Goal: Task Accomplishment & Management: Manage account settings

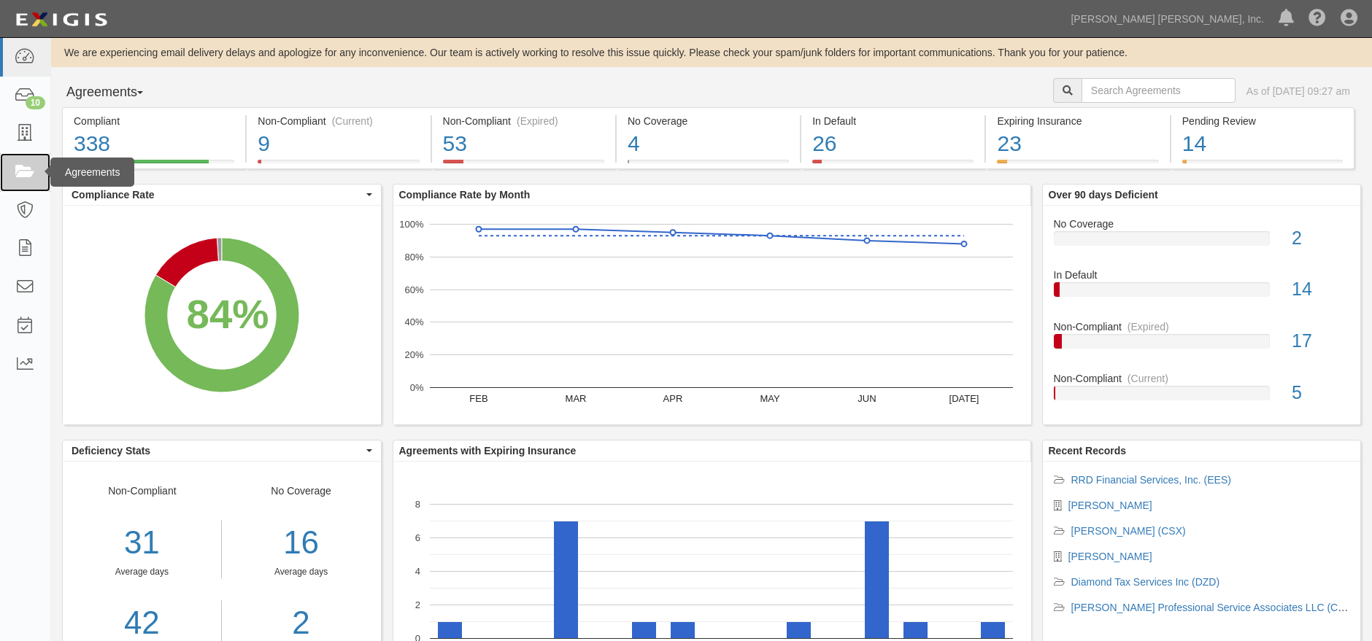
click at [26, 182] on link at bounding box center [25, 172] width 50 height 39
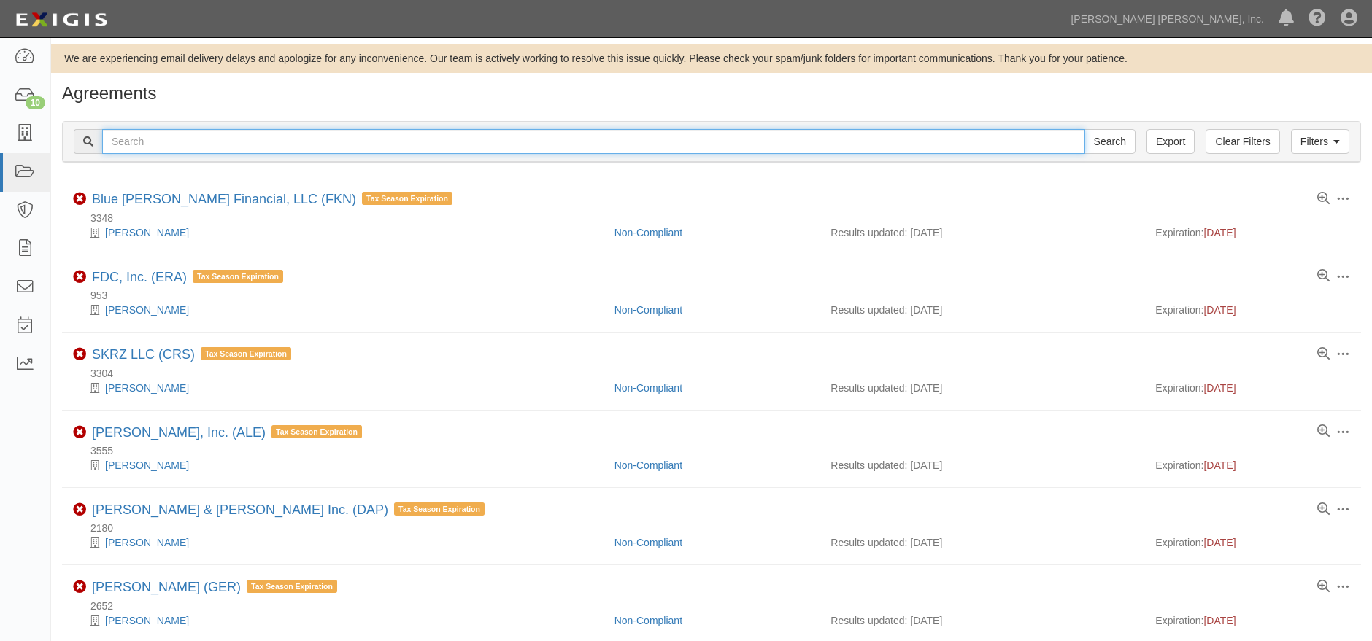
click at [479, 143] on input "text" at bounding box center [593, 141] width 983 height 25
type input "fzr"
click at [1119, 136] on input "Search" at bounding box center [1109, 141] width 51 height 25
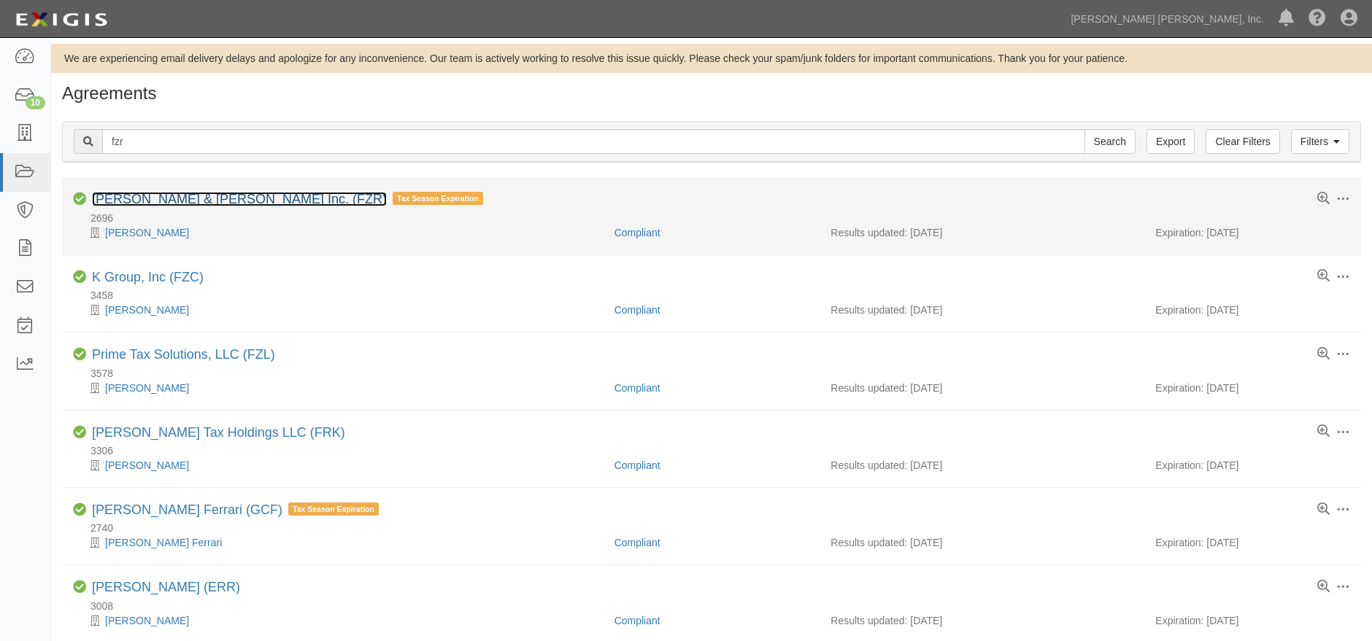
click at [196, 201] on link "[PERSON_NAME] & [PERSON_NAME] Inc. (FZR)" at bounding box center [239, 199] width 295 height 15
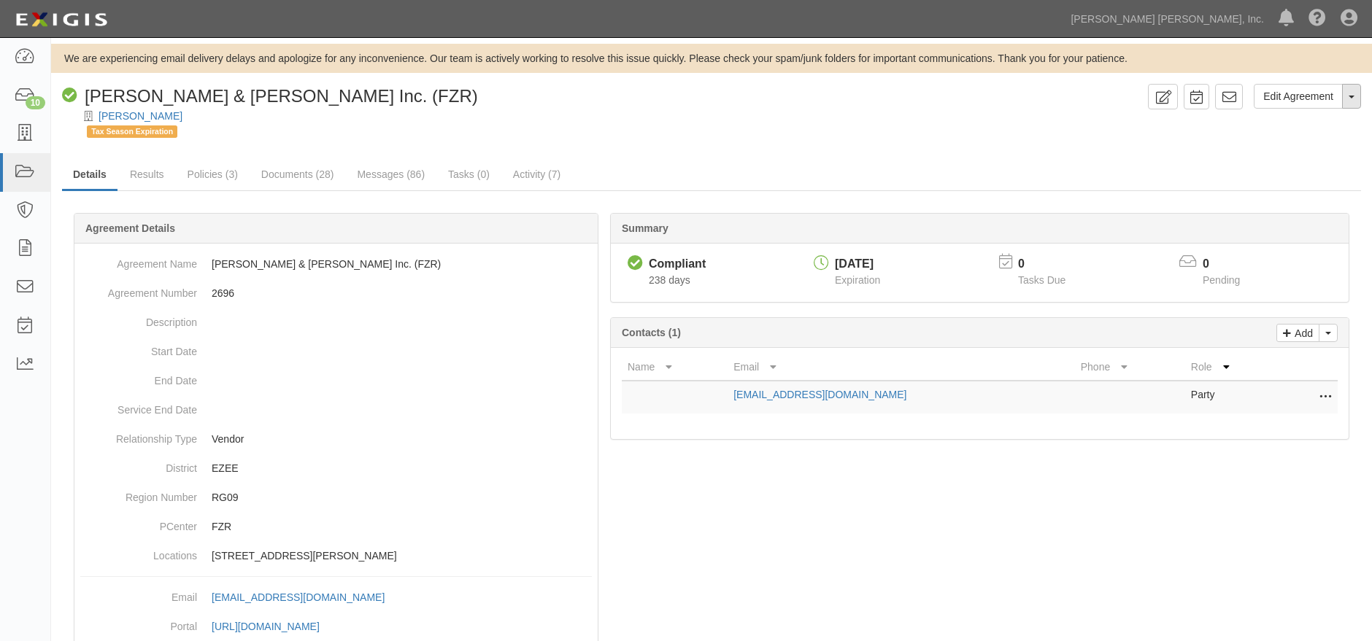
click at [1351, 101] on button "Toggle Agreement Dropdown" at bounding box center [1351, 96] width 19 height 25
click at [1307, 147] on link "Archive Agreement" at bounding box center [1302, 143] width 115 height 19
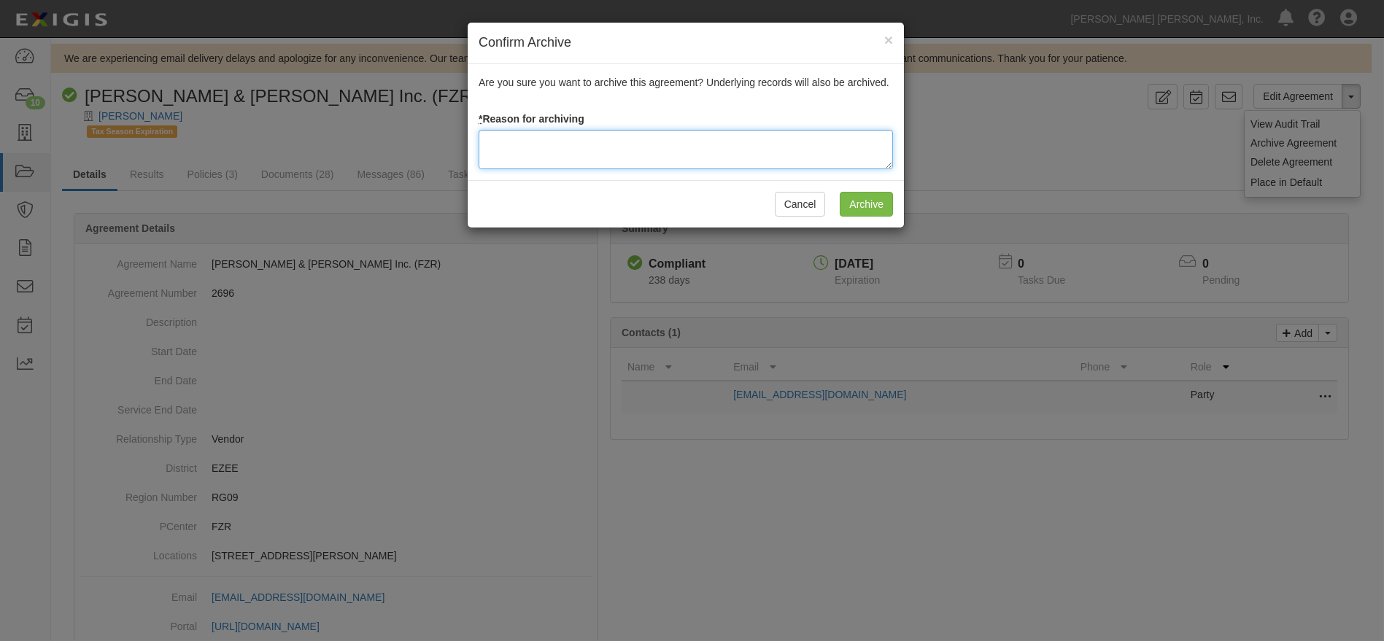
click at [719, 152] on textarea at bounding box center [686, 149] width 414 height 39
type textarea "Franchisee is leaving the system"
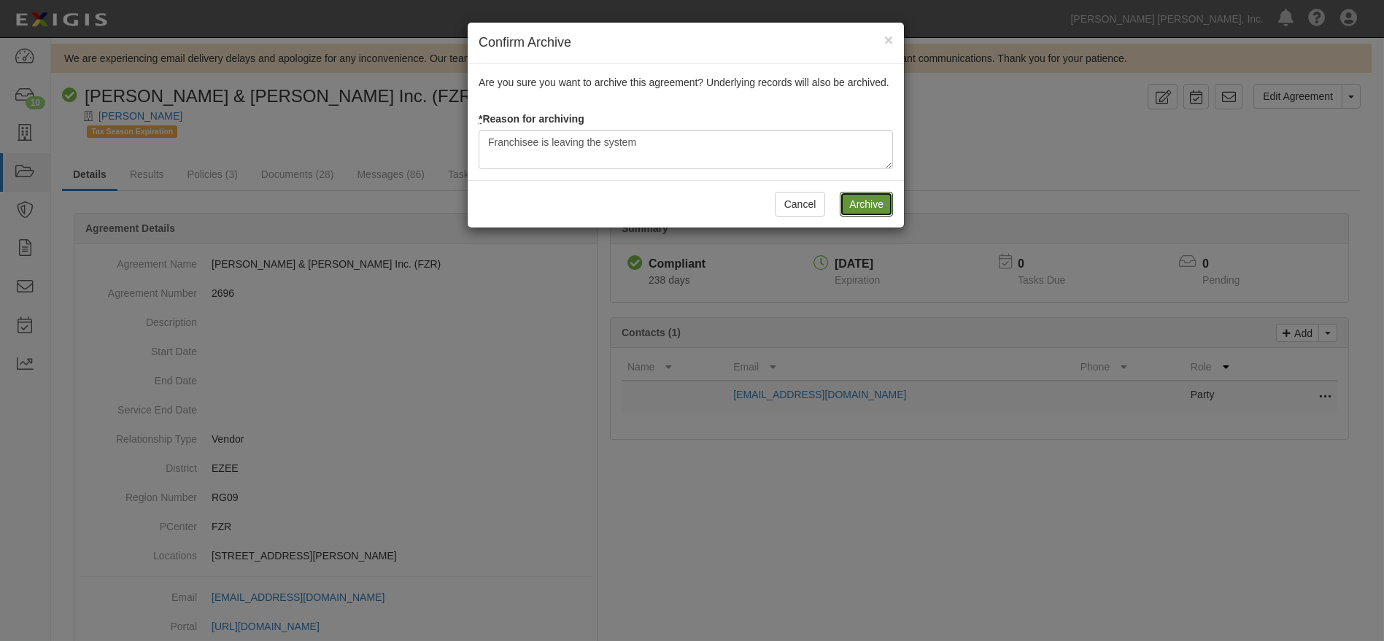
drag, startPoint x: 868, startPoint y: 204, endPoint x: 865, endPoint y: 183, distance: 21.4
click at [868, 204] on input "Archive" at bounding box center [866, 204] width 53 height 25
